Goal: Task Accomplishment & Management: Manage account settings

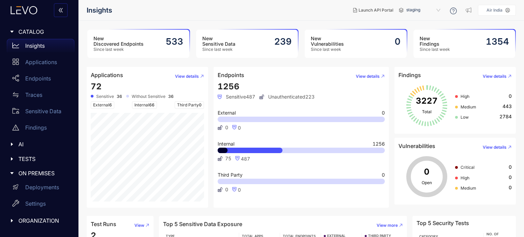
click at [498, 6] on aside "Air India" at bounding box center [497, 10] width 38 height 11
click at [509, 8] on icon at bounding box center [507, 10] width 4 height 4
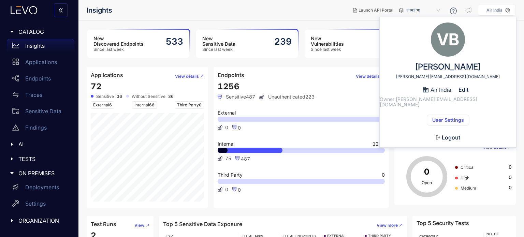
click at [457, 117] on span "User Settings" at bounding box center [448, 119] width 32 height 5
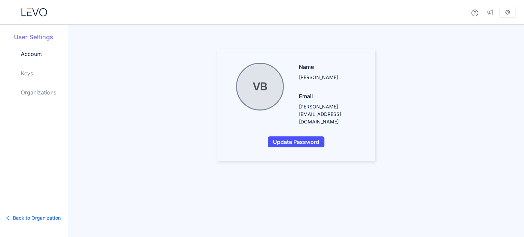
click at [25, 74] on link "Keys" at bounding box center [27, 73] width 12 height 8
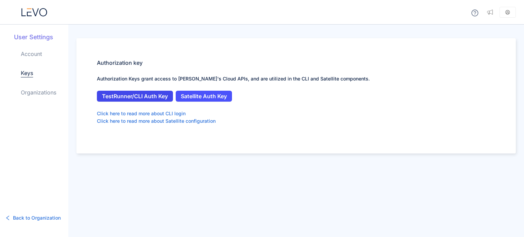
click at [144, 96] on span "TestRunner/CLI Auth Key" at bounding box center [135, 96] width 66 height 6
click at [28, 14] on icon at bounding box center [34, 12] width 26 height 8
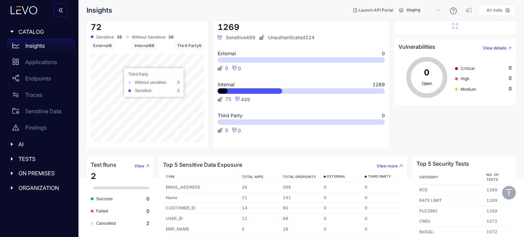
scroll to position [63, 0]
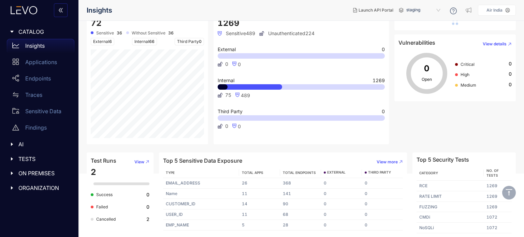
click at [43, 160] on span "TESTS" at bounding box center [43, 159] width 50 height 6
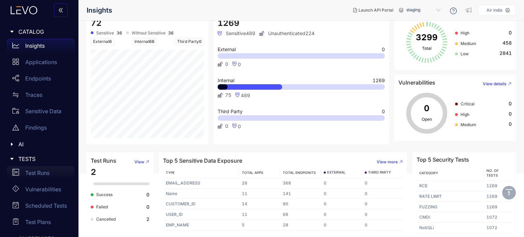
click at [45, 173] on p "Test Runs" at bounding box center [37, 173] width 24 height 6
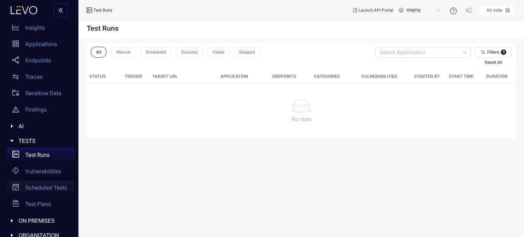
scroll to position [27, 0]
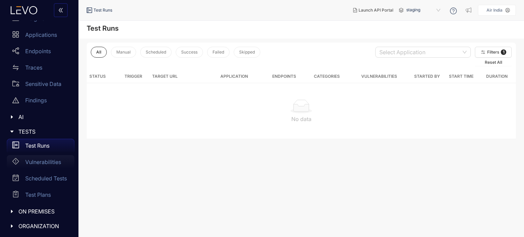
click at [40, 164] on p "Vulnerabilities" at bounding box center [43, 162] width 36 height 6
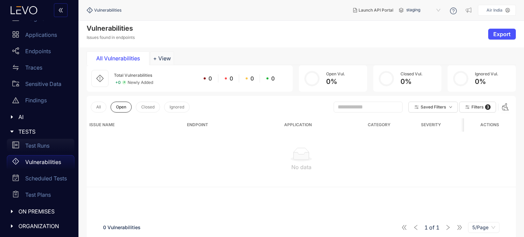
click at [40, 150] on div "Test Runs" at bounding box center [41, 146] width 68 height 14
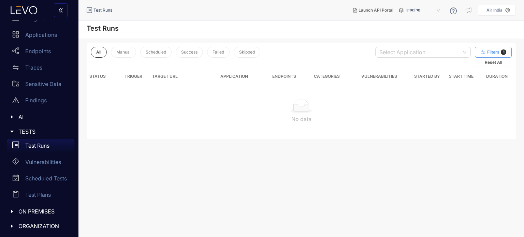
click at [505, 51] on span "1" at bounding box center [502, 51] width 5 height 5
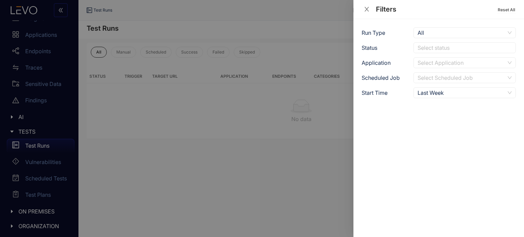
click at [431, 34] on span "All" at bounding box center [464, 33] width 94 height 10
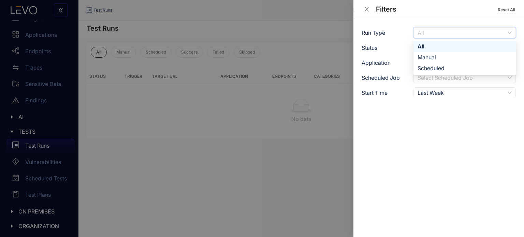
click at [431, 34] on span "All" at bounding box center [464, 33] width 94 height 10
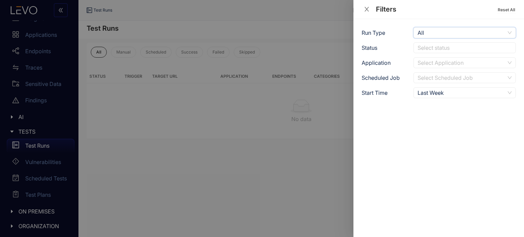
click at [368, 10] on icon "close" at bounding box center [366, 9] width 6 height 6
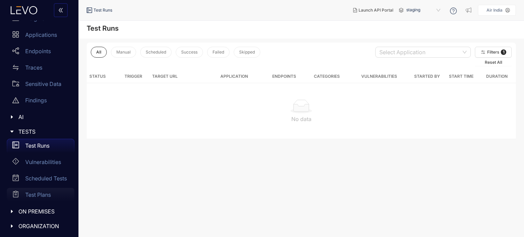
click at [48, 192] on p "Test Plans" at bounding box center [38, 195] width 26 height 6
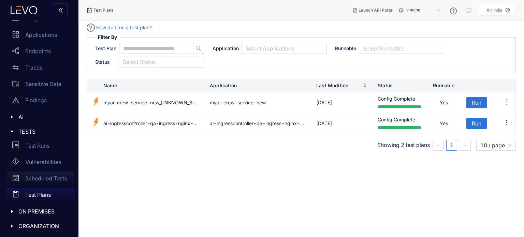
click at [44, 181] on div "Scheduled Tests" at bounding box center [41, 178] width 68 height 14
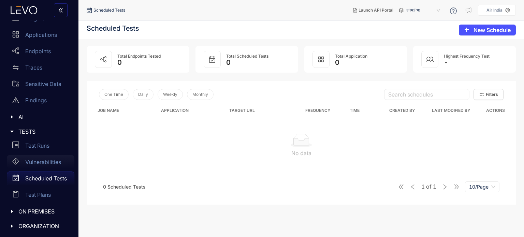
click at [46, 164] on p "Vulnerabilities" at bounding box center [43, 162] width 36 height 6
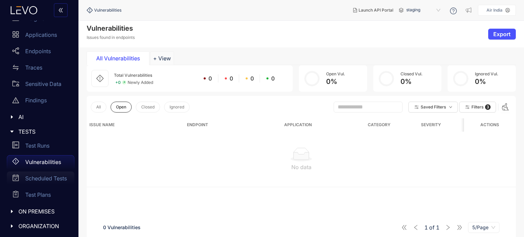
click at [46, 175] on p "Scheduled Tests" at bounding box center [46, 178] width 42 height 6
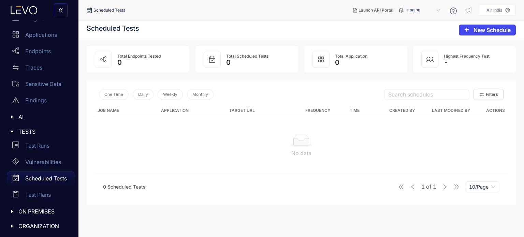
click at [474, 26] on button "New Schedule" at bounding box center [487, 30] width 57 height 11
click at [55, 142] on div "Test Runs" at bounding box center [41, 146] width 68 height 14
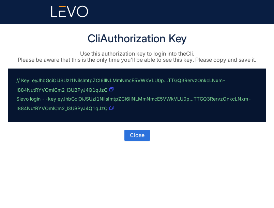
click at [110, 88] on icon "button" at bounding box center [111, 89] width 4 height 4
click at [143, 135] on span "Close" at bounding box center [137, 135] width 15 height 6
